Goal: Information Seeking & Learning: Learn about a topic

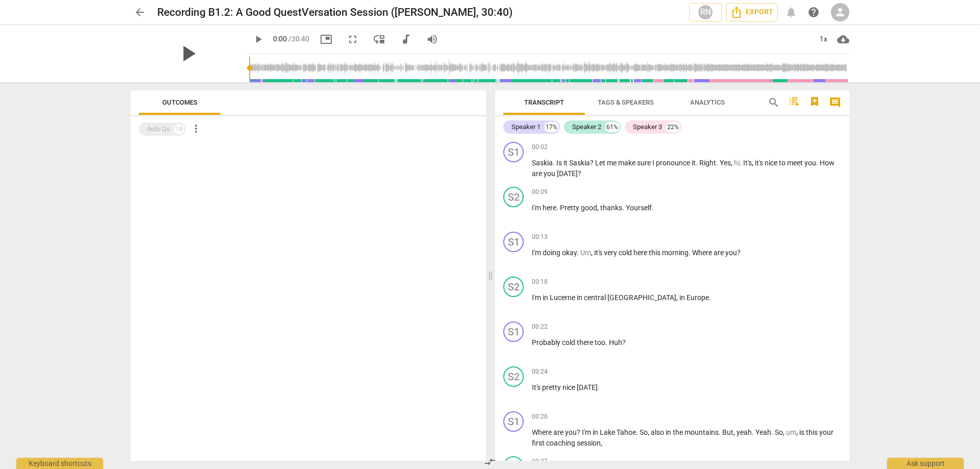
click at [186, 59] on span "play_arrow" at bounding box center [187, 53] width 27 height 27
click at [873, 370] on div "arrow_back Recording B1.2: A Good QuestVersation Session (Erika G, 30:40) RN Ex…" at bounding box center [490, 234] width 980 height 469
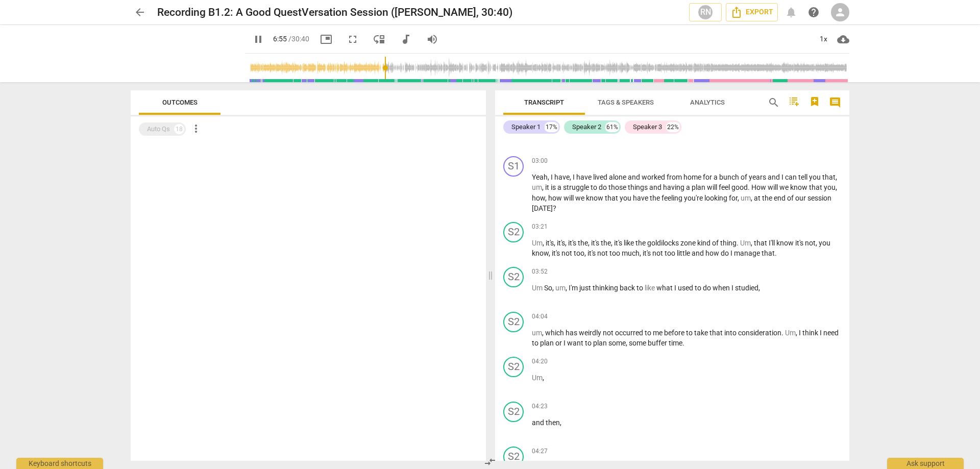
scroll to position [1023, 0]
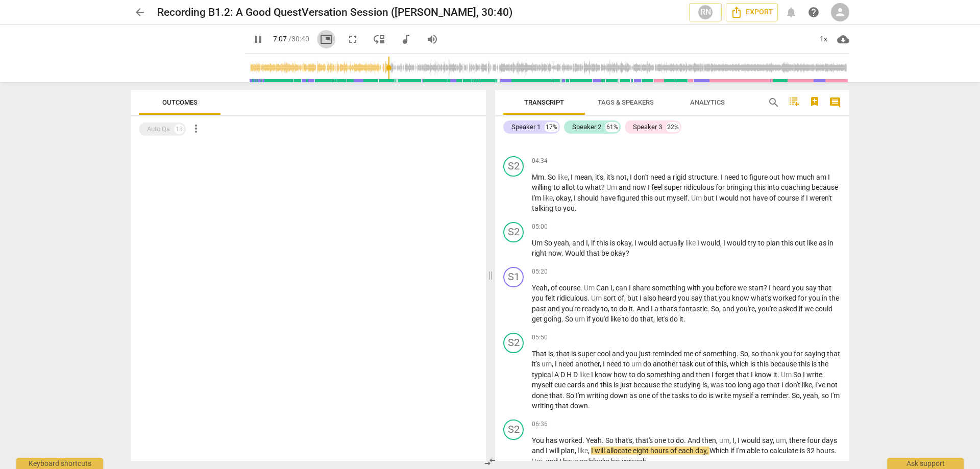
click at [320, 38] on span "picture_in_picture" at bounding box center [326, 39] width 12 height 12
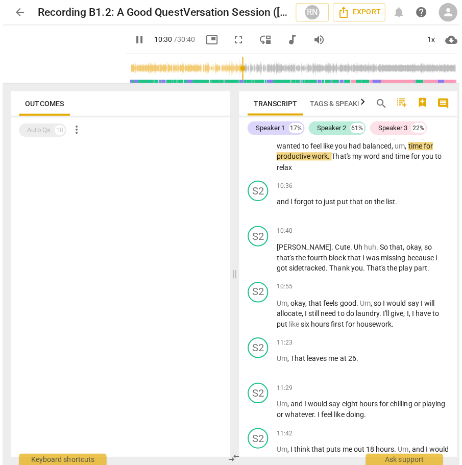
scroll to position [2257, 0]
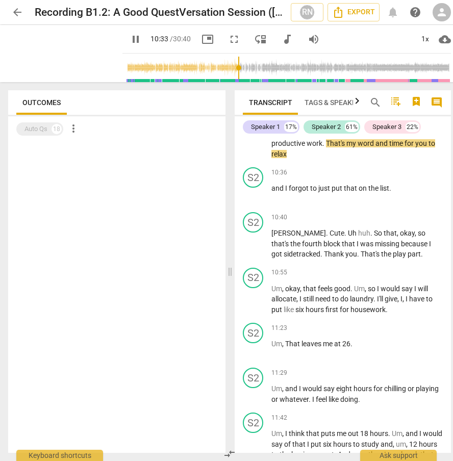
click at [298, 147] on span "productive" at bounding box center [288, 143] width 35 height 8
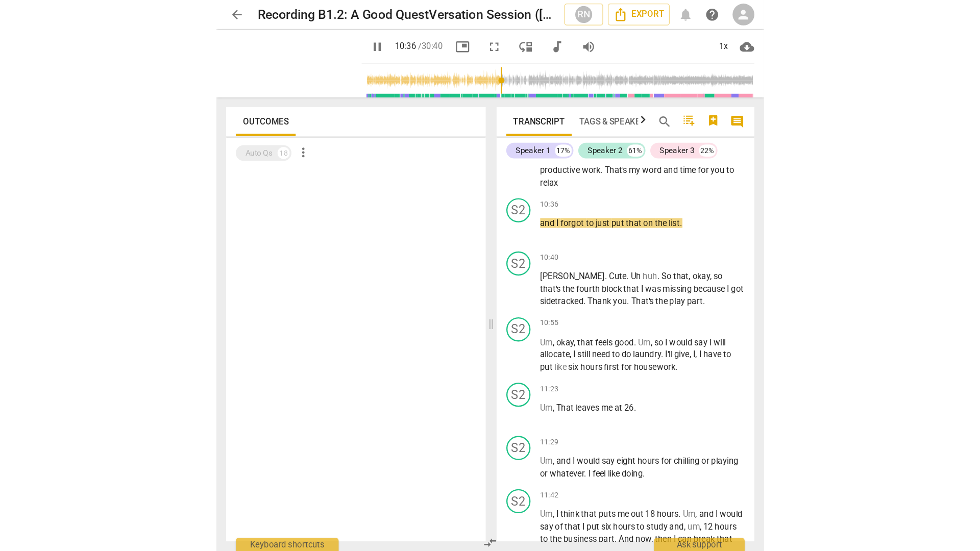
scroll to position [2236, 0]
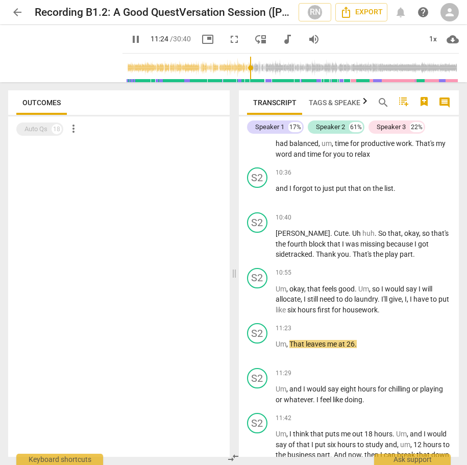
click at [228, 45] on span "fullscreen" at bounding box center [234, 39] width 12 height 12
click at [232, 70] on input "range" at bounding box center [293, 68] width 332 height 33
click at [227, 69] on input "range" at bounding box center [293, 68] width 332 height 33
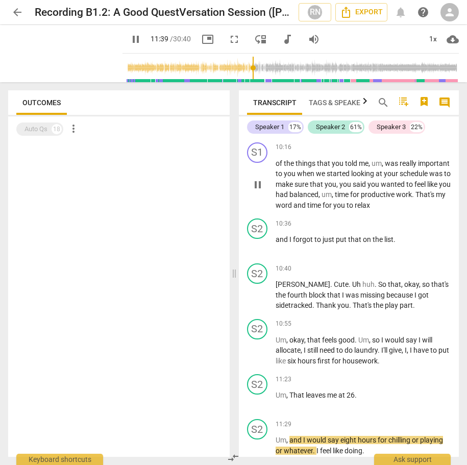
scroll to position [2514, 0]
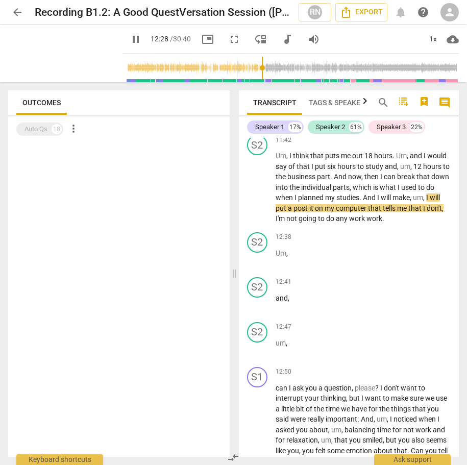
click at [202, 43] on span "picture_in_picture" at bounding box center [208, 39] width 12 height 12
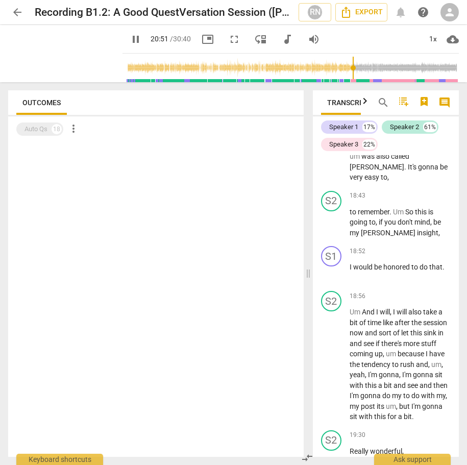
scroll to position [5736, 0]
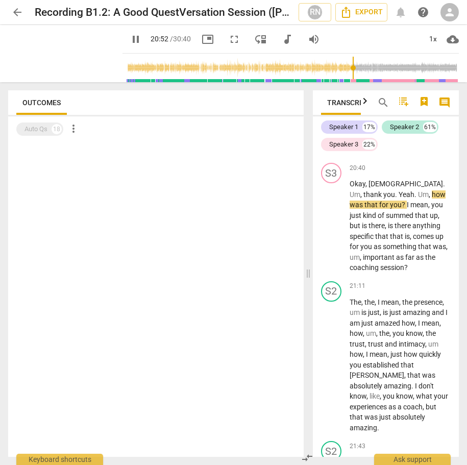
drag, startPoint x: 237, startPoint y: 264, endPoint x: 311, endPoint y: 267, distance: 74.0
click at [311, 267] on span at bounding box center [308, 273] width 6 height 383
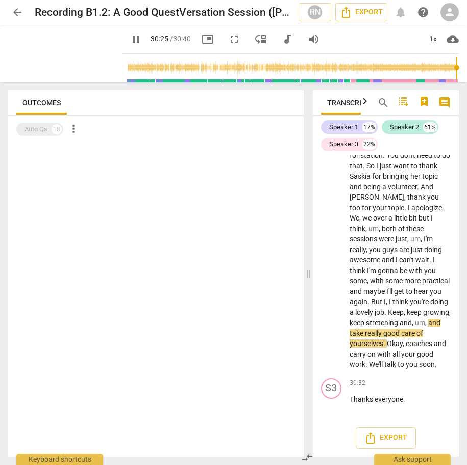
scroll to position [8673, 0]
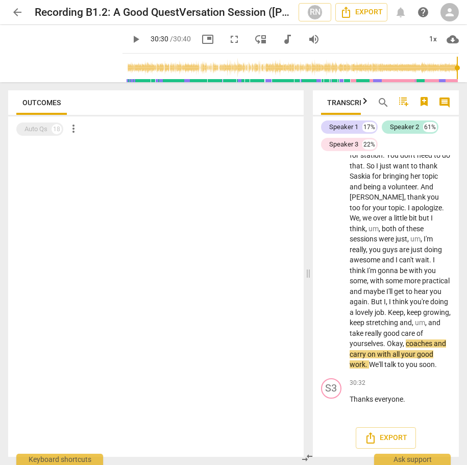
type input "1830"
click at [238, 131] on div "Auto Qs 18 more_vert" at bounding box center [159, 128] width 287 height 17
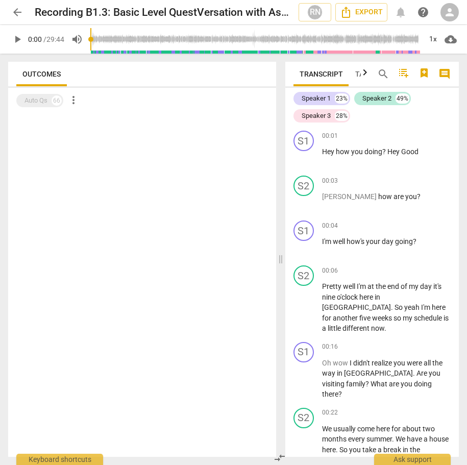
drag, startPoint x: 237, startPoint y: 263, endPoint x: 283, endPoint y: 264, distance: 46.4
click at [283, 264] on span at bounding box center [281, 259] width 6 height 411
click at [383, 74] on span "search" at bounding box center [383, 74] width 12 height 12
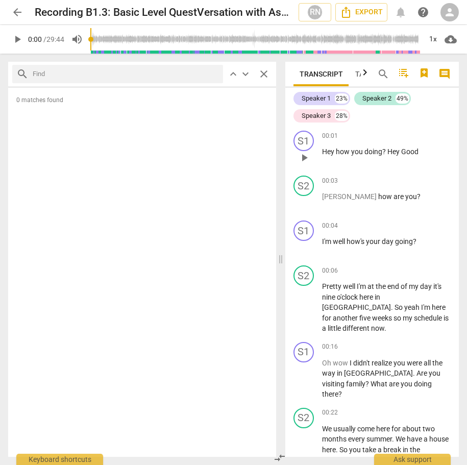
click at [430, 143] on div "00:01 keyboard_arrow_right Hey how you doing ? Hey Good" at bounding box center [386, 149] width 129 height 37
click at [18, 41] on span "play_arrow" at bounding box center [17, 39] width 12 height 12
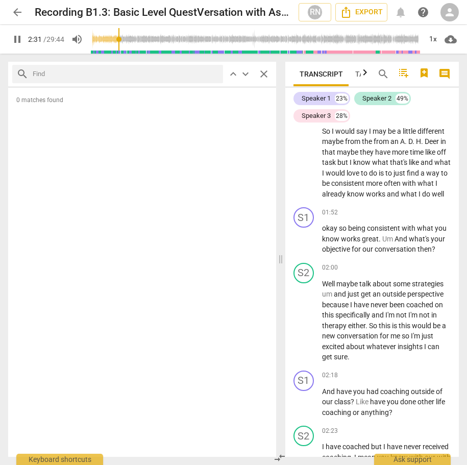
scroll to position [1078, 0]
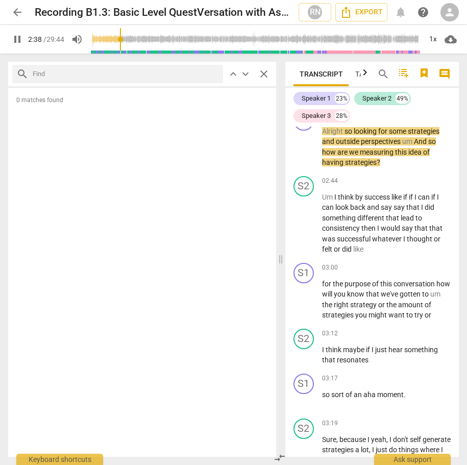
click at [23, 42] on span "pause" at bounding box center [17, 39] width 12 height 12
click at [21, 40] on span "play_arrow" at bounding box center [17, 39] width 12 height 12
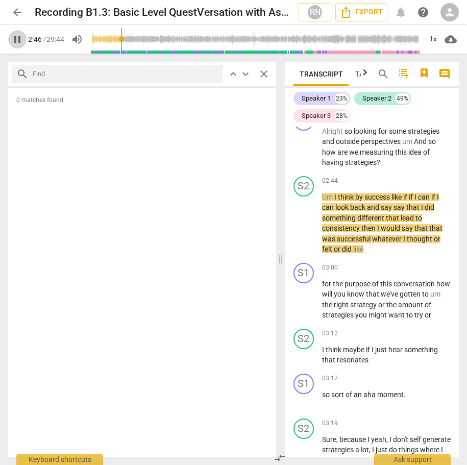
click at [17, 42] on span "pause" at bounding box center [17, 39] width 12 height 12
click at [23, 37] on span "play_arrow" at bounding box center [17, 39] width 18 height 12
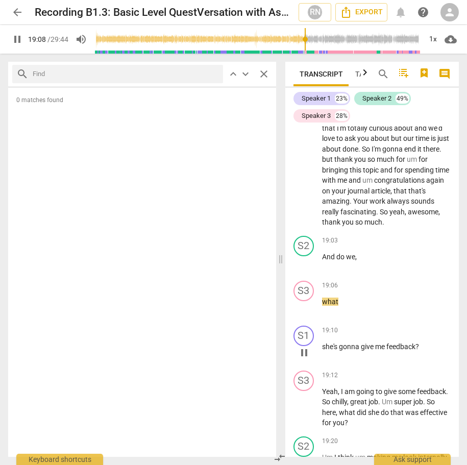
scroll to position [6370, 0]
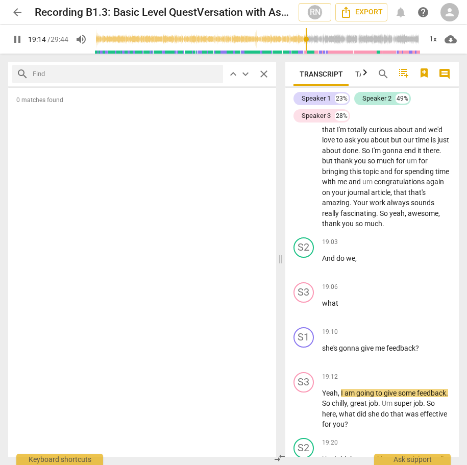
click at [186, 123] on div "0 matches found" at bounding box center [142, 272] width 268 height 369
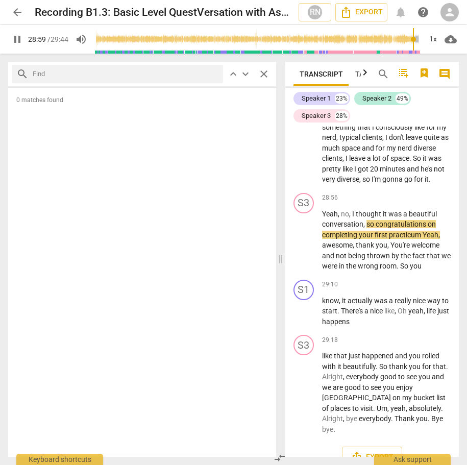
scroll to position [9732, 0]
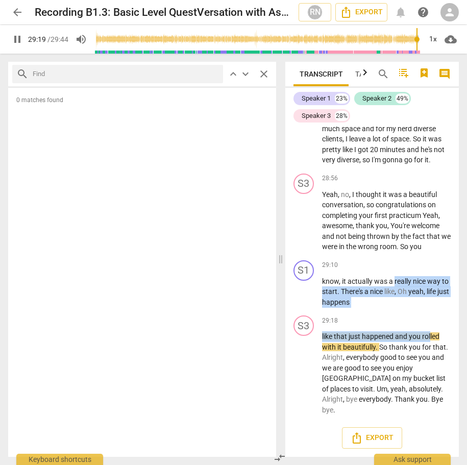
click at [437, 357] on div "S1 play_arrow pause 00:01 keyboard_arrow_right Hey how you doing ? Hey Good S2 …" at bounding box center [372, 292] width 174 height 330
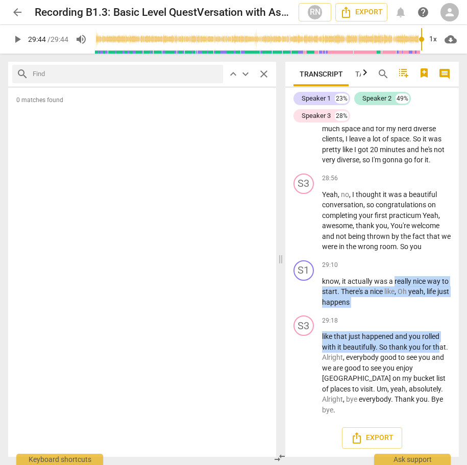
type input "1784"
